Goal: Task Accomplishment & Management: Use online tool/utility

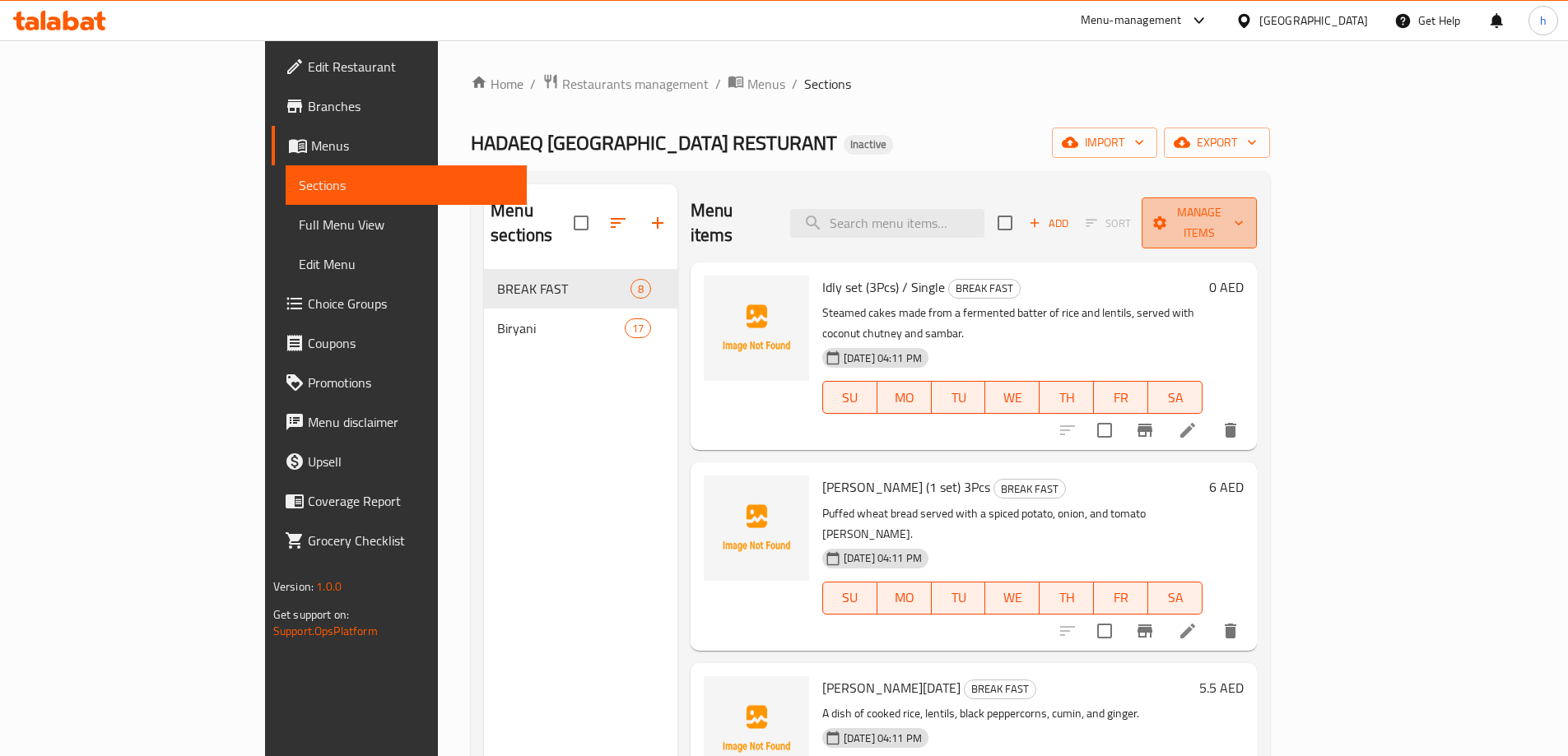
click at [1243, 202] on span "Manage items" at bounding box center [1199, 223] width 89 height 41
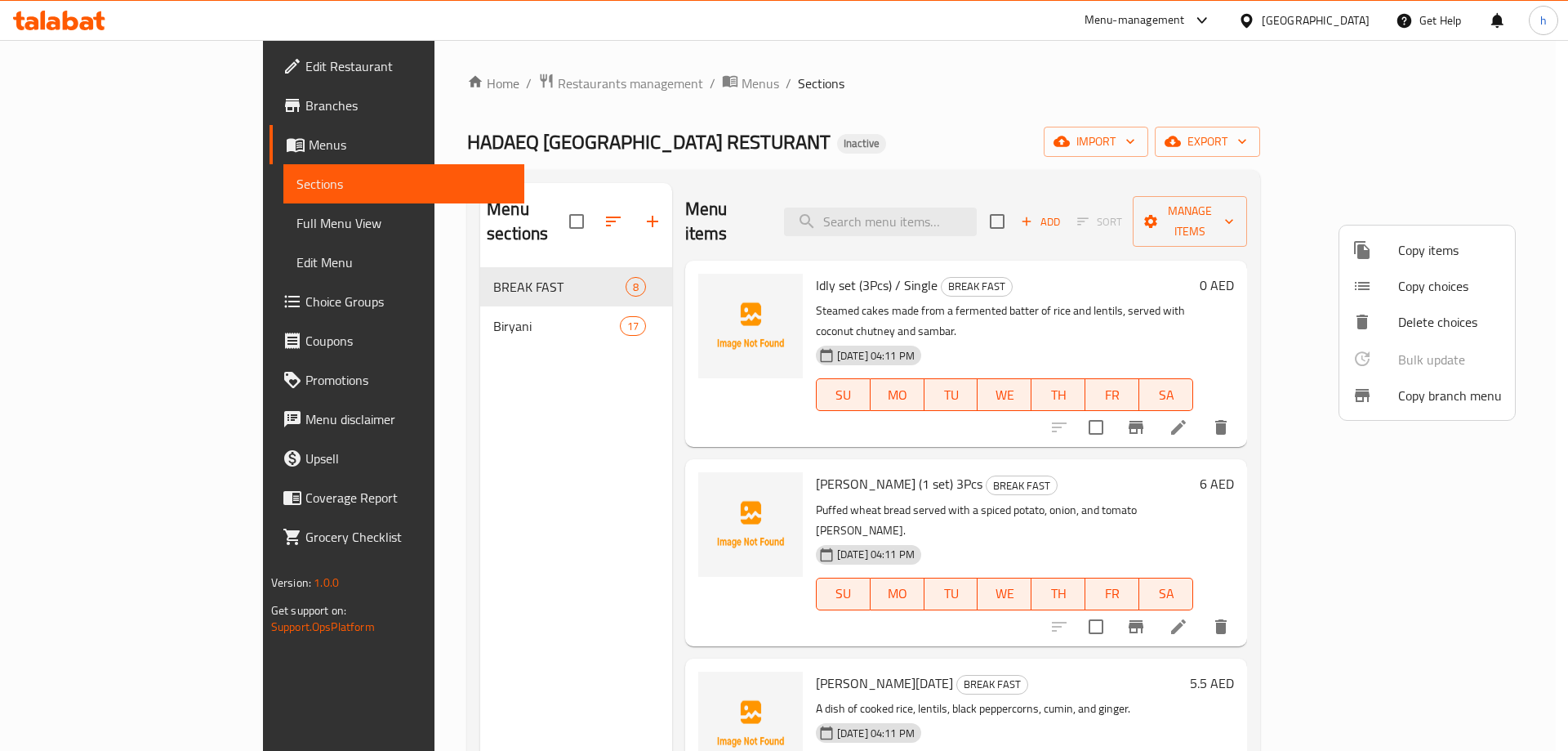
click at [1209, 104] on div at bounding box center [784, 376] width 1568 height 751
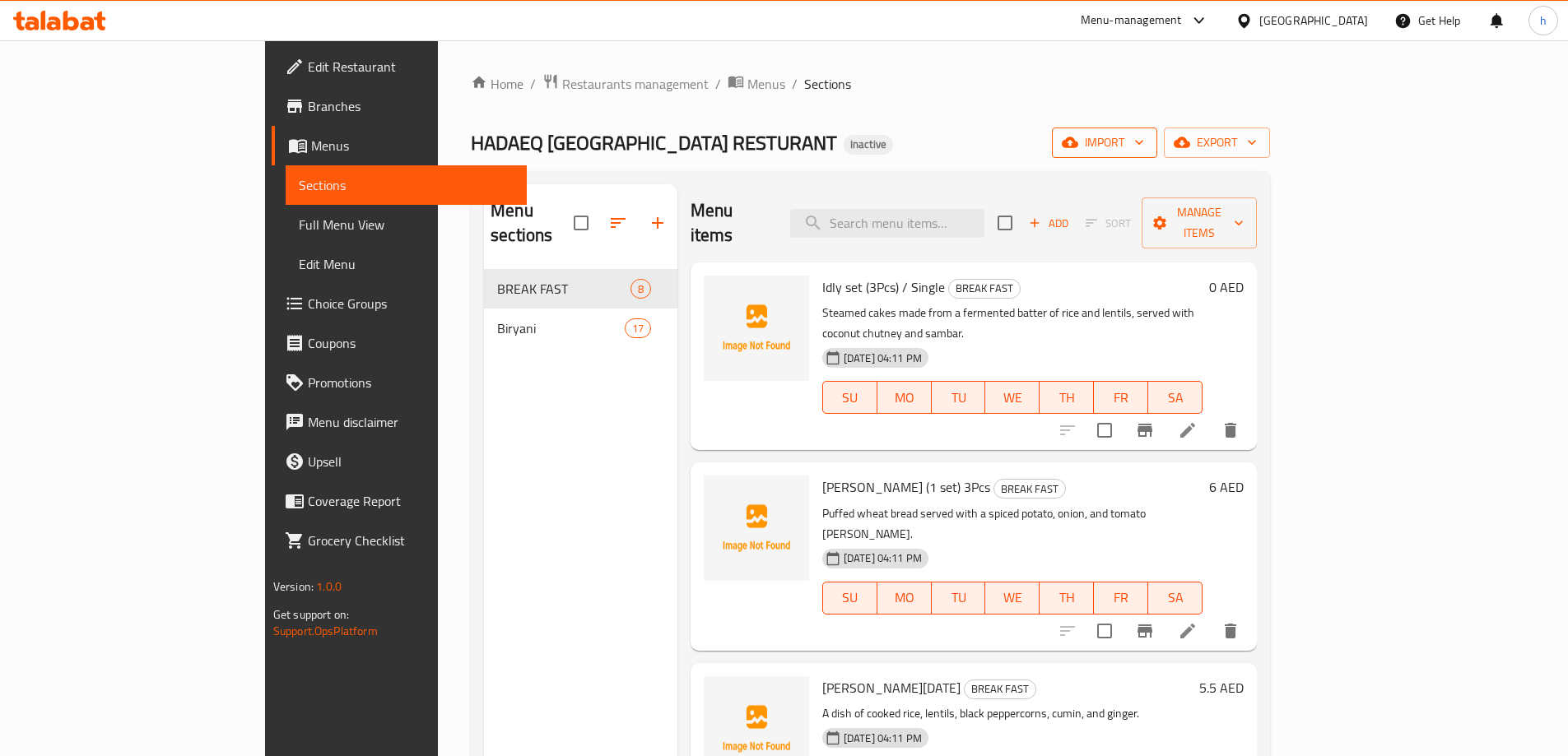
click at [1078, 141] on icon "button" at bounding box center [1070, 143] width 17 height 17
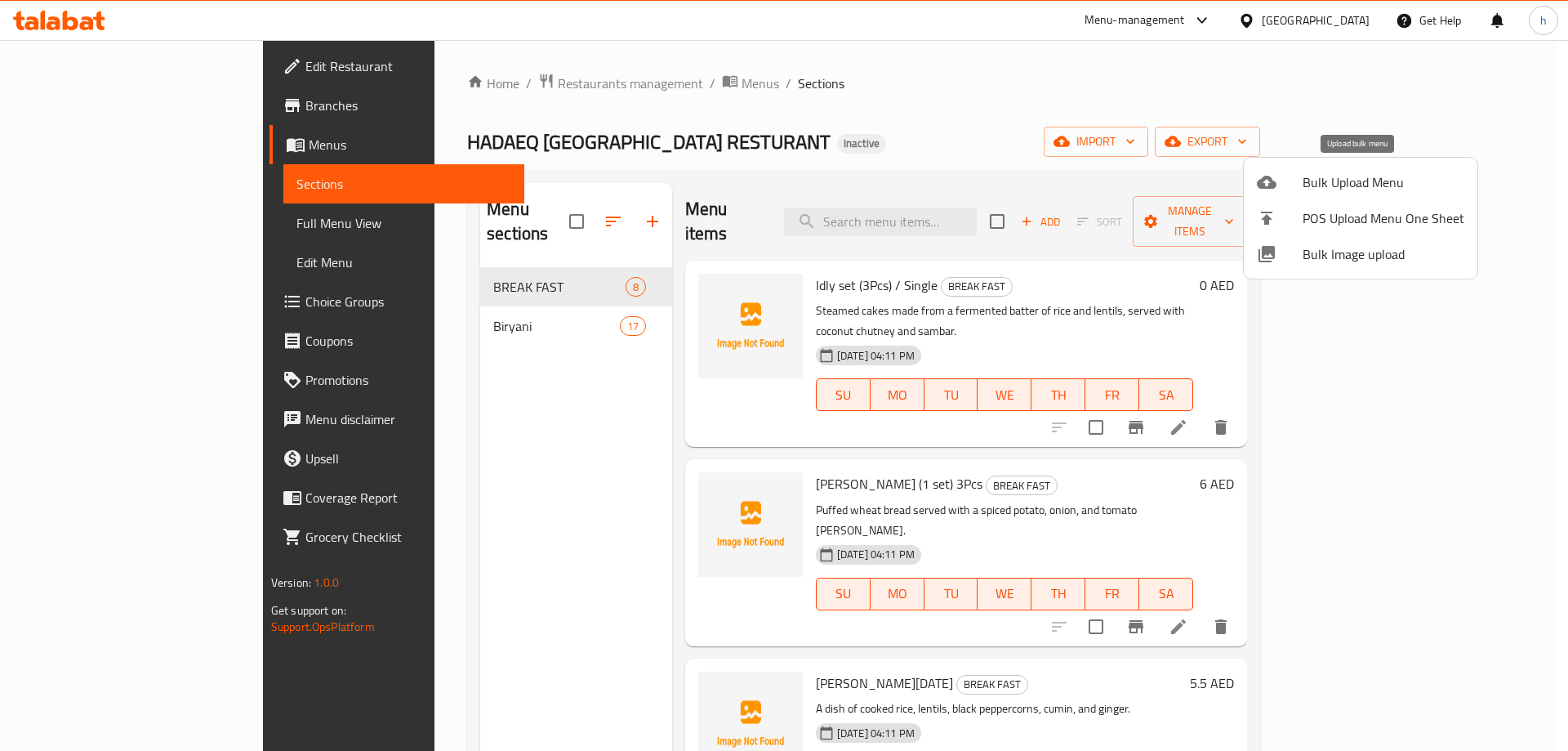
click at [1283, 188] on div at bounding box center [1279, 182] width 46 height 19
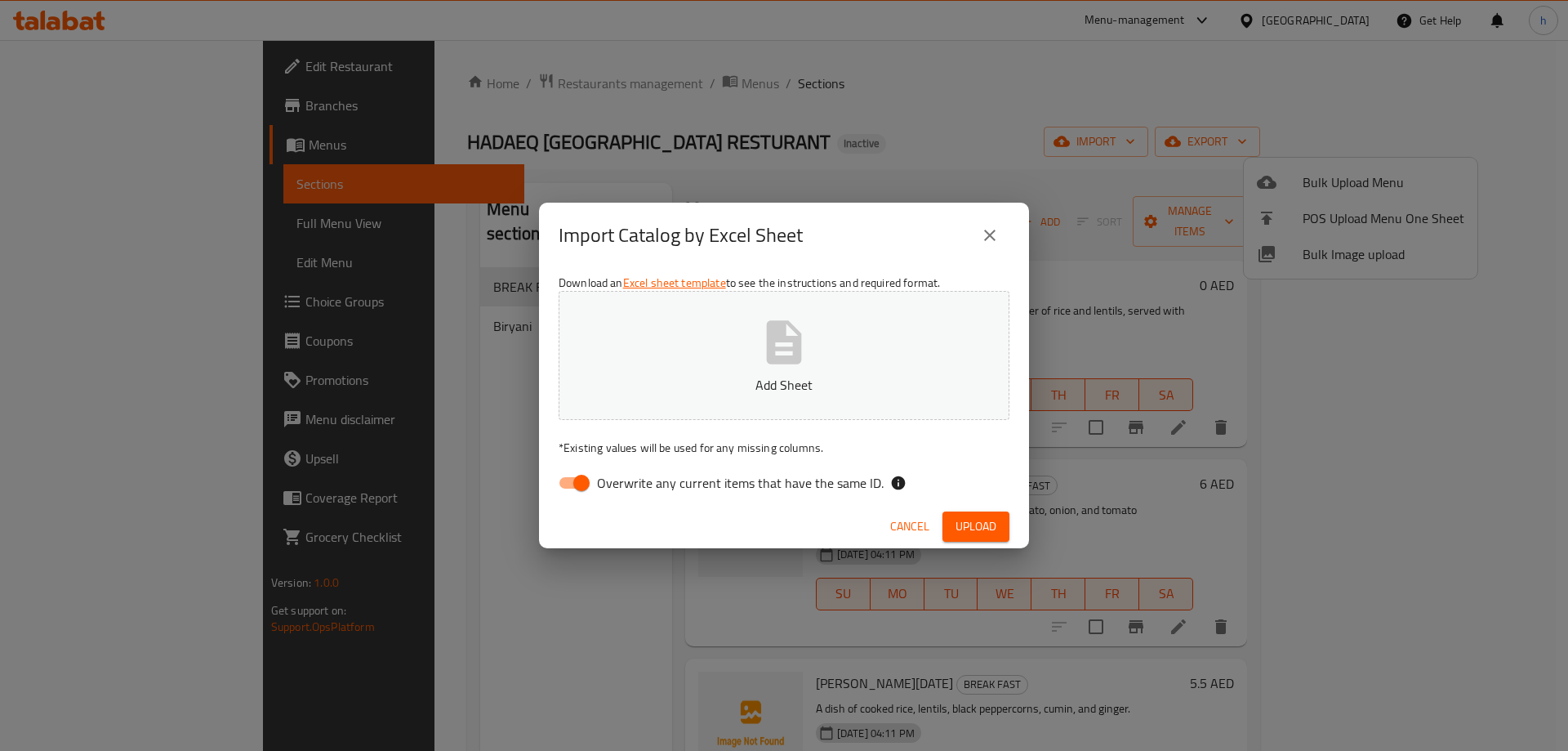
click at [574, 469] on input "Overwrite any current items that have the same ID." at bounding box center [582, 483] width 93 height 31
checkbox input "false"
click at [657, 376] on p "Add Sheet" at bounding box center [784, 384] width 400 height 19
click at [966, 522] on span "Upload" at bounding box center [975, 526] width 41 height 20
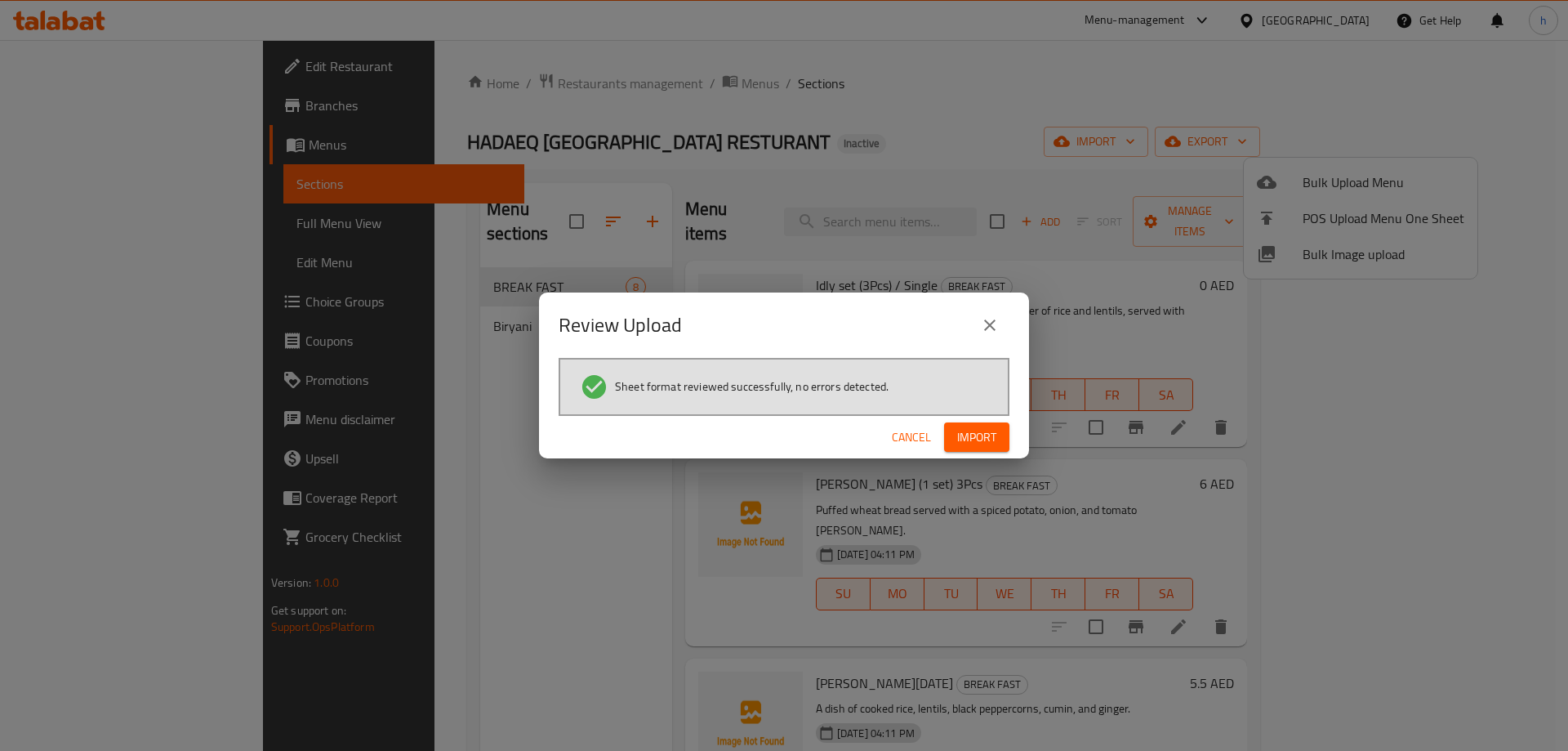
click at [977, 437] on span "Import" at bounding box center [976, 438] width 39 height 20
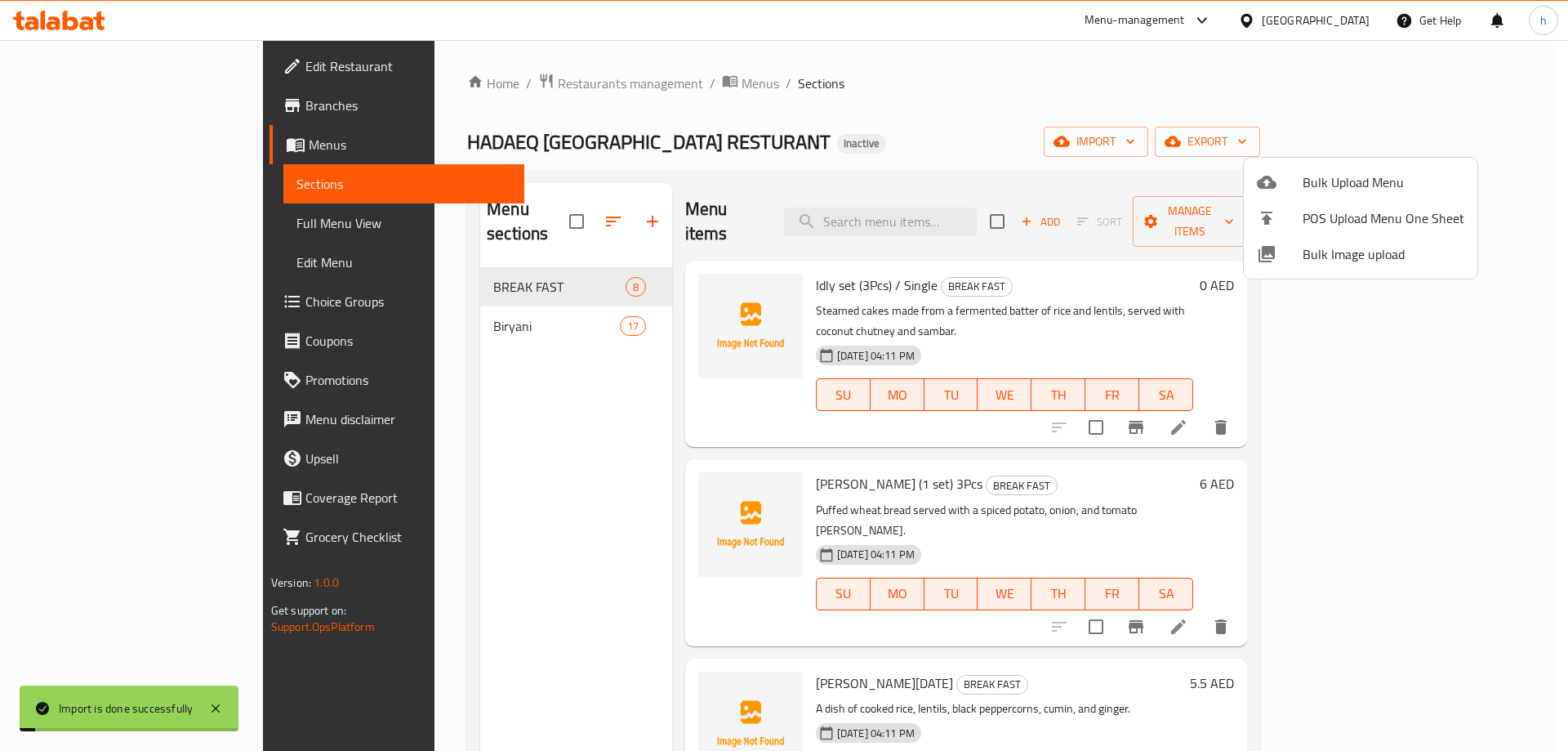
click at [850, 81] on div at bounding box center [784, 376] width 1568 height 751
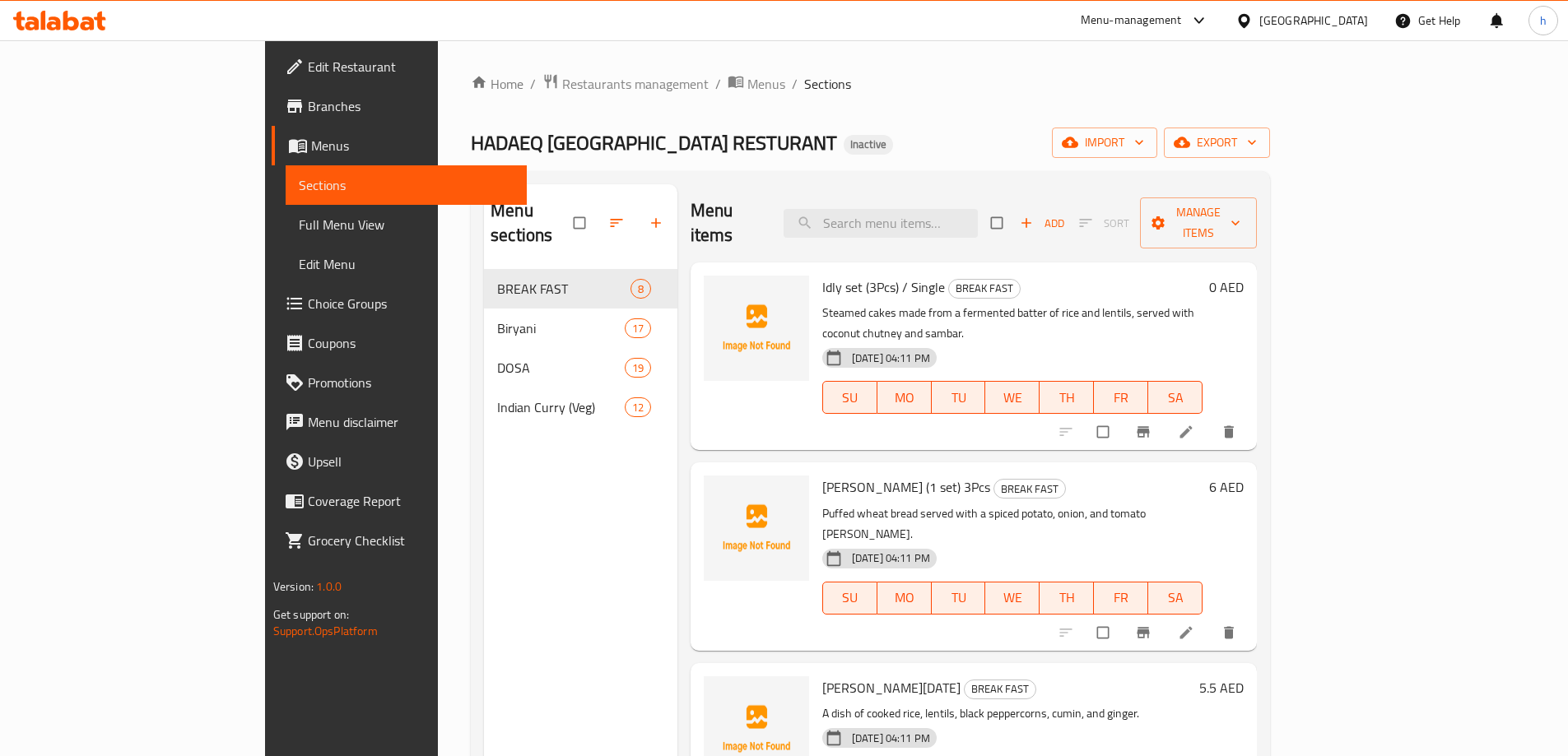
click at [820, 130] on div "HADAEQ [GEOGRAPHIC_DATA] RESTURANT Inactive import export" at bounding box center [870, 143] width 799 height 30
drag, startPoint x: 860, startPoint y: 57, endPoint x: 766, endPoint y: 76, distance: 95.9
click at [766, 76] on ol "Home / Restaurants management / Menus / Sections" at bounding box center [870, 84] width 799 height 21
